Goal: Transaction & Acquisition: Subscribe to service/newsletter

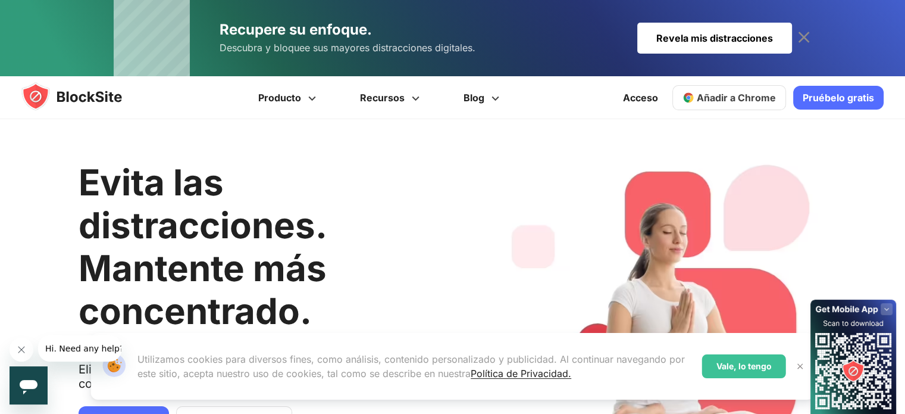
click at [834, 97] on font "Pruébelo gratis" at bounding box center [838, 98] width 71 height 12
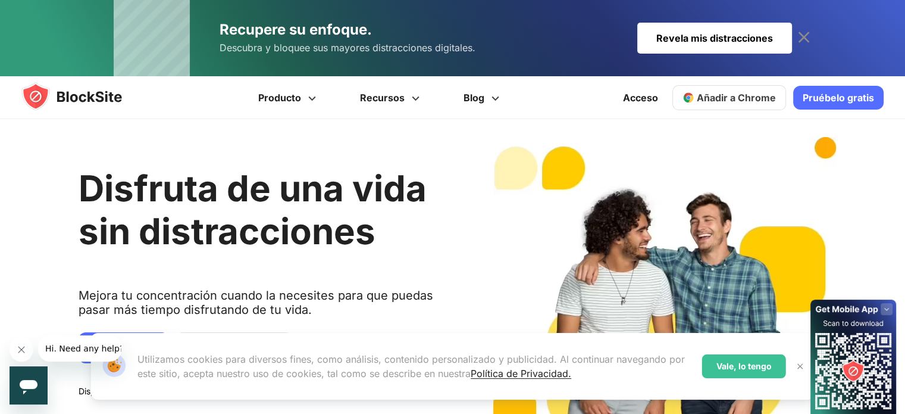
click at [757, 47] on div "Revela mis distracciones" at bounding box center [714, 38] width 155 height 31
